Goal: Find specific page/section: Find specific page/section

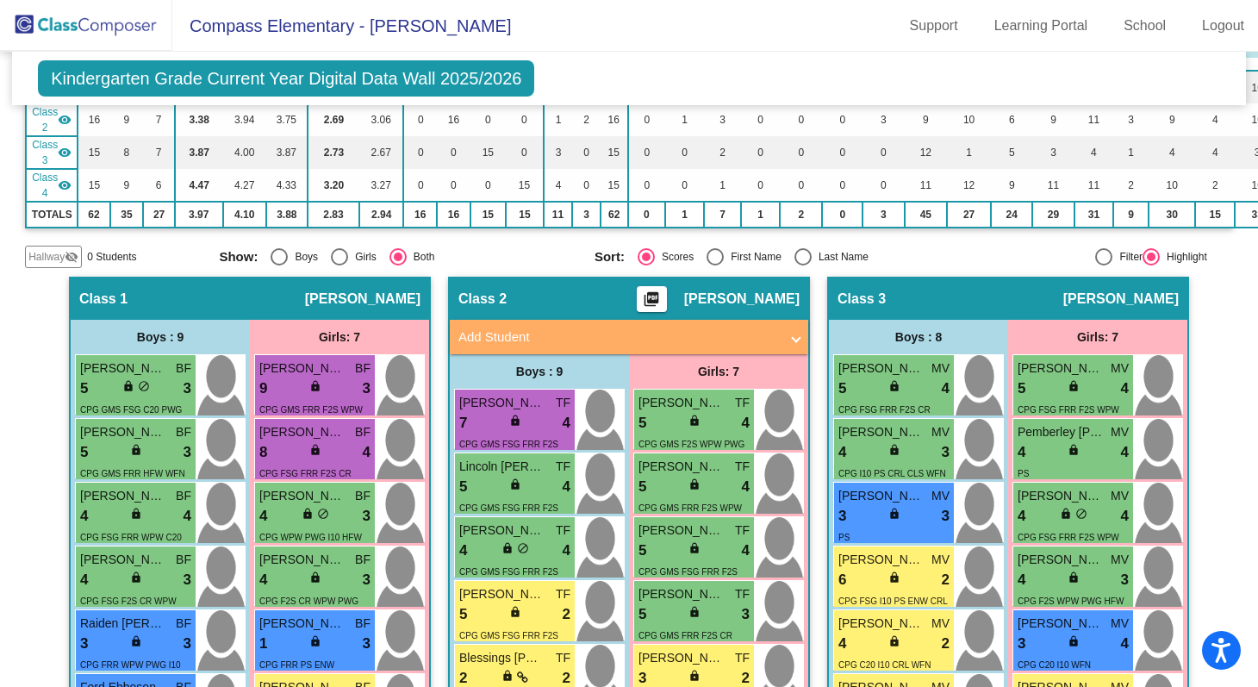
scroll to position [213, 0]
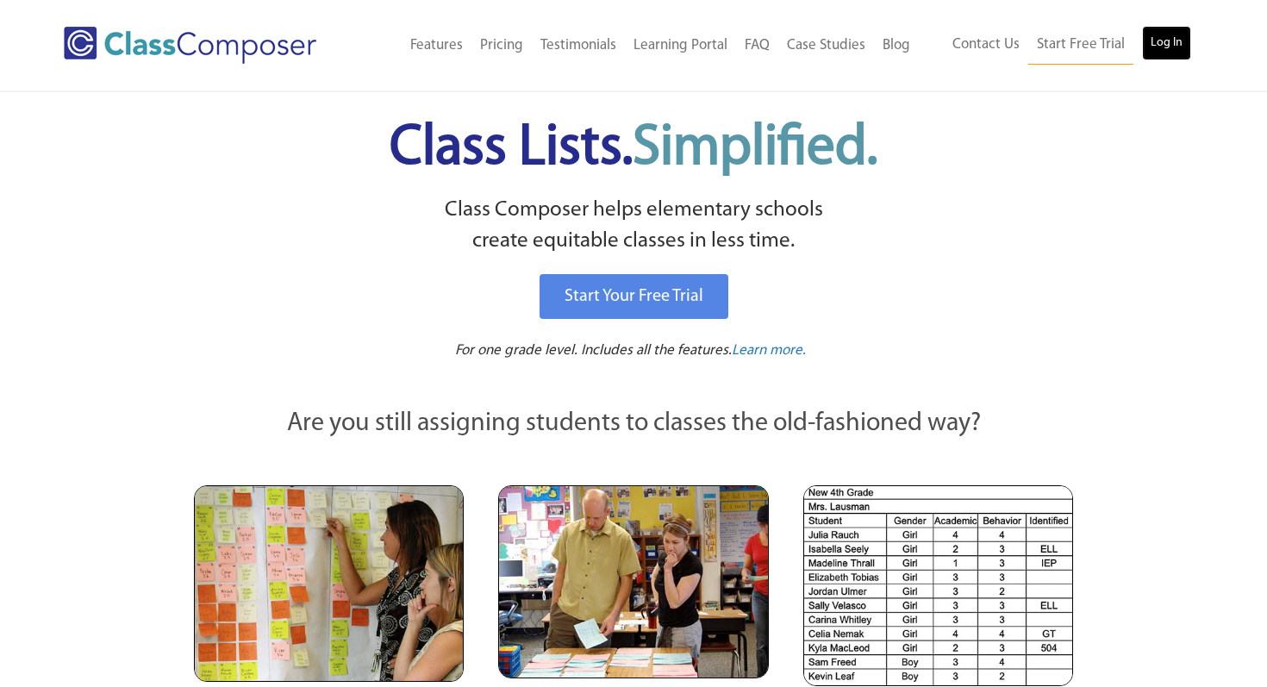
click at [1149, 43] on link "Log In" at bounding box center [1166, 43] width 49 height 34
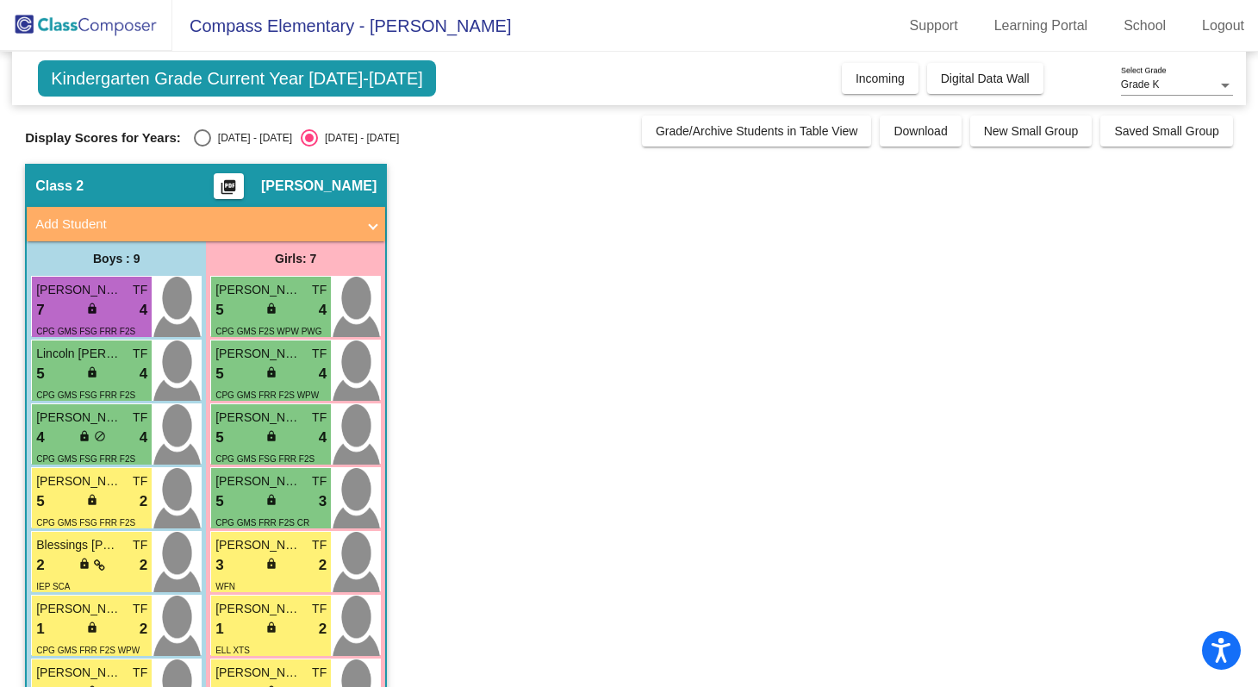
click at [380, 87] on span "Kindergarten Grade Current Year 2025-2026" at bounding box center [237, 78] width 398 height 36
click at [199, 138] on div "Select an option" at bounding box center [202, 137] width 17 height 17
click at [202, 146] on input "2024 - 2025" at bounding box center [202, 146] width 1 height 1
radio input "true"
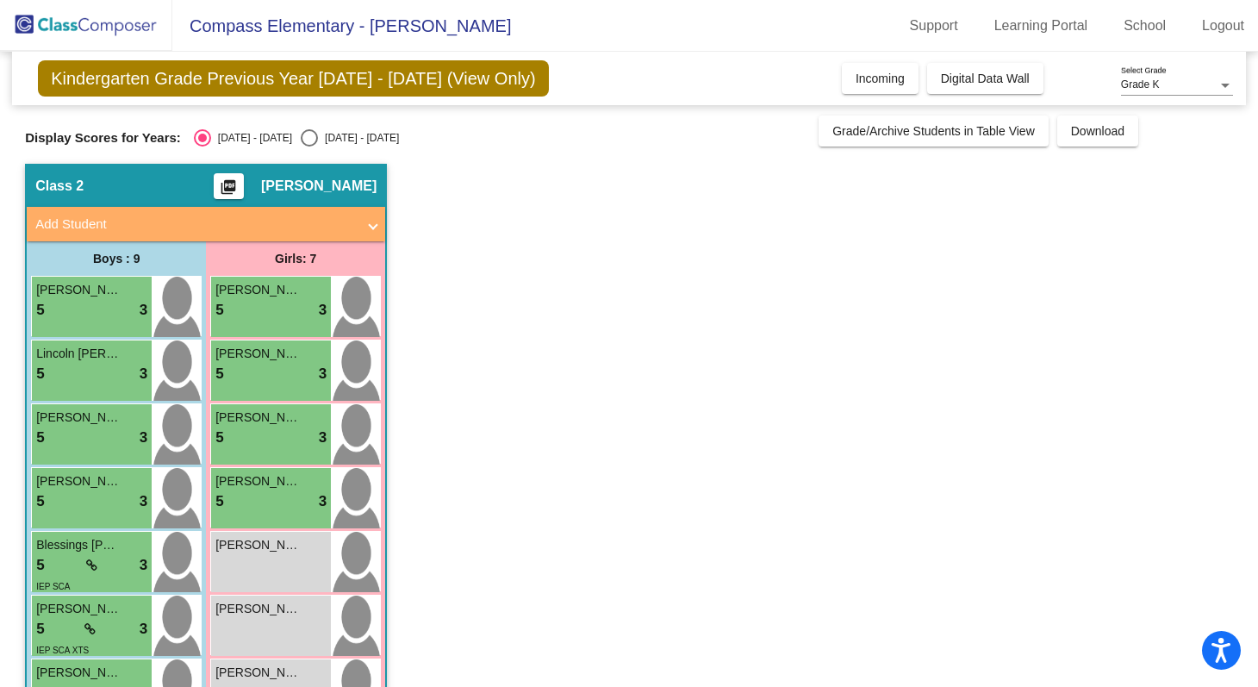
click at [301, 137] on div "Select an option" at bounding box center [309, 137] width 17 height 17
click at [308, 146] on input "2025 - 2026" at bounding box center [308, 146] width 1 height 1
radio input "true"
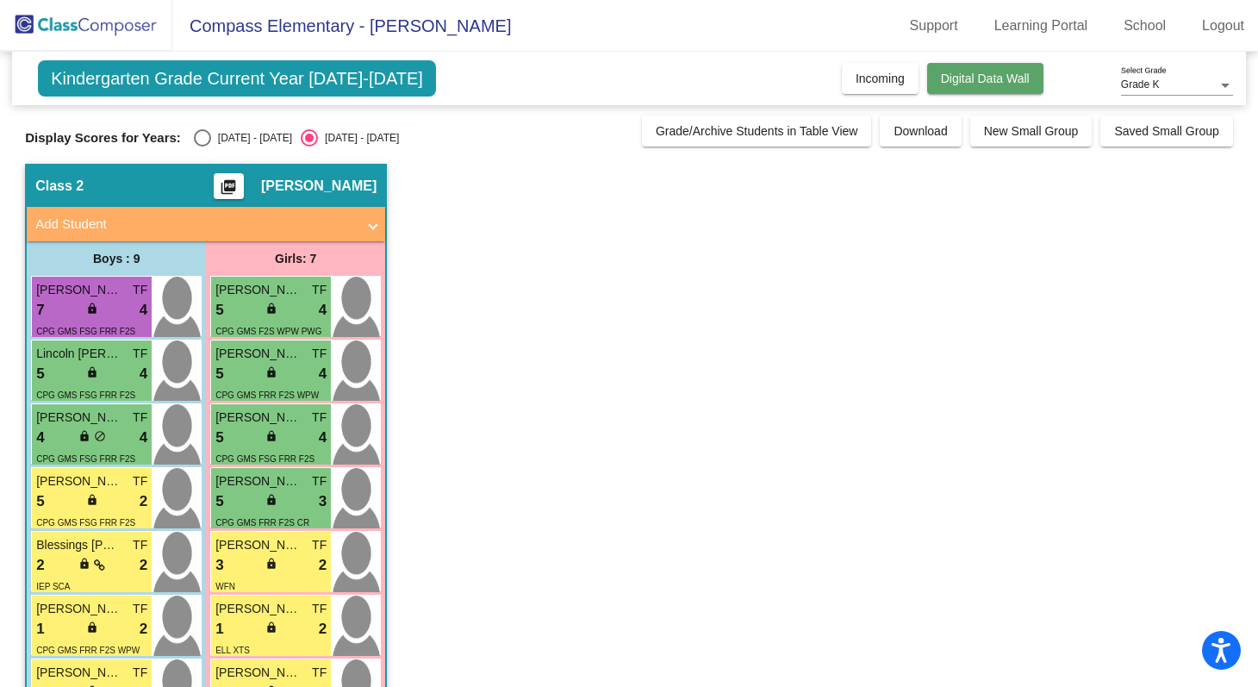
click at [965, 88] on button "Digital Data Wall" at bounding box center [985, 78] width 116 height 31
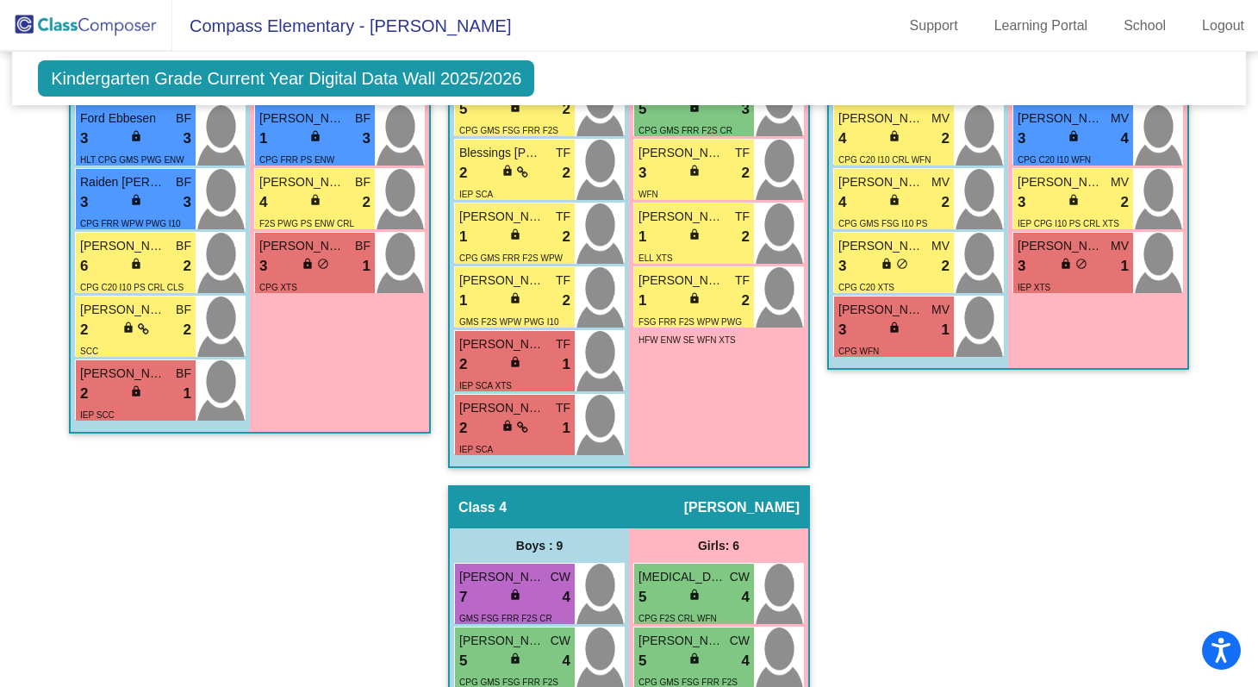
scroll to position [723, 0]
